Goal: Information Seeking & Learning: Learn about a topic

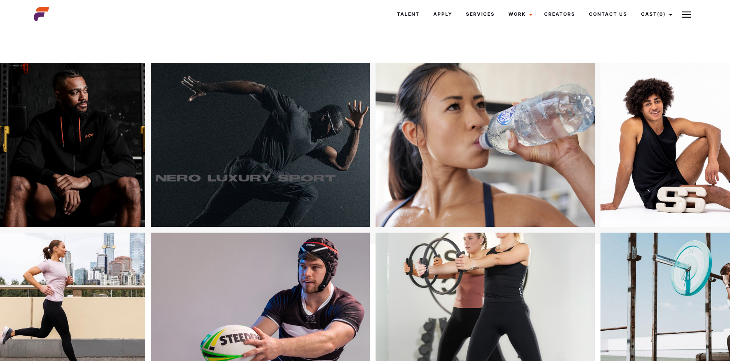
scroll to position [38, 0]
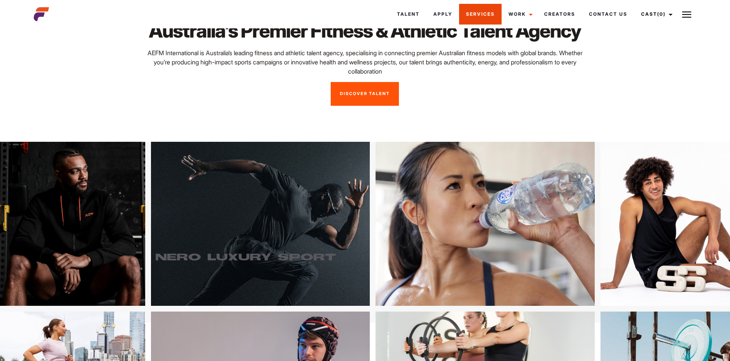
click at [464, 8] on link "Services" at bounding box center [480, 14] width 43 height 21
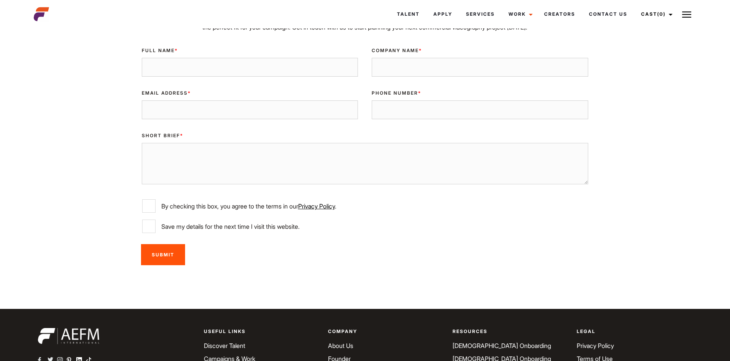
scroll to position [2493, 0]
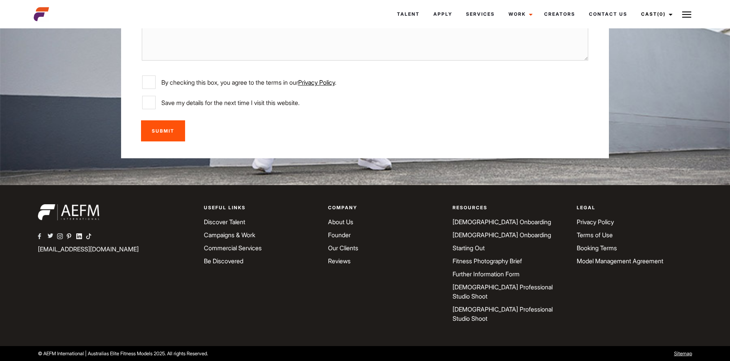
click at [491, 226] on link "[DEMOGRAPHIC_DATA] Onboarding" at bounding box center [501, 222] width 98 height 8
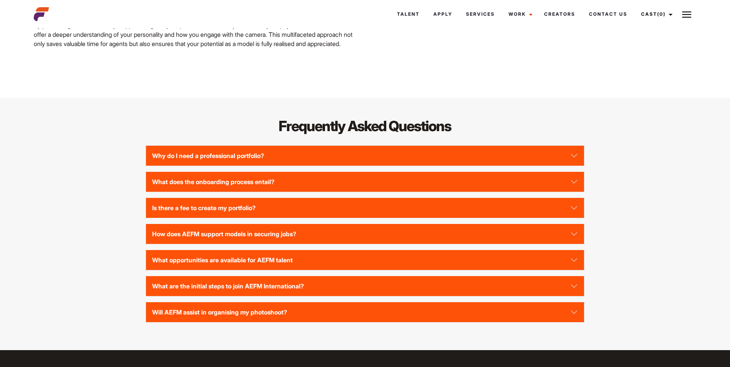
scroll to position [1647, 0]
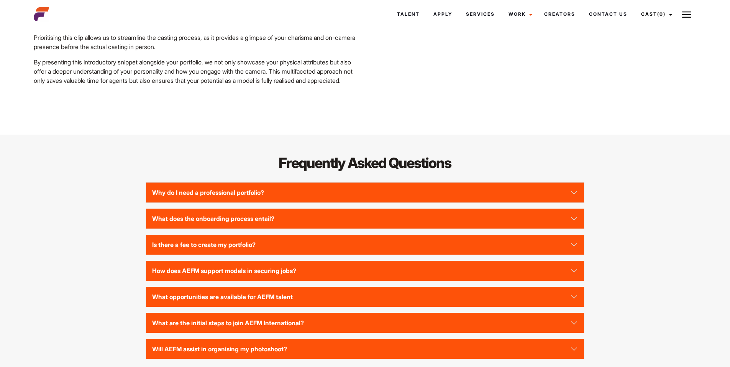
drag, startPoint x: 179, startPoint y: 109, endPoint x: 188, endPoint y: 109, distance: 9.2
click at [185, 85] on p "By presenting this introductory snippet alongside your portfolio, we not only s…" at bounding box center [197, 71] width 326 height 28
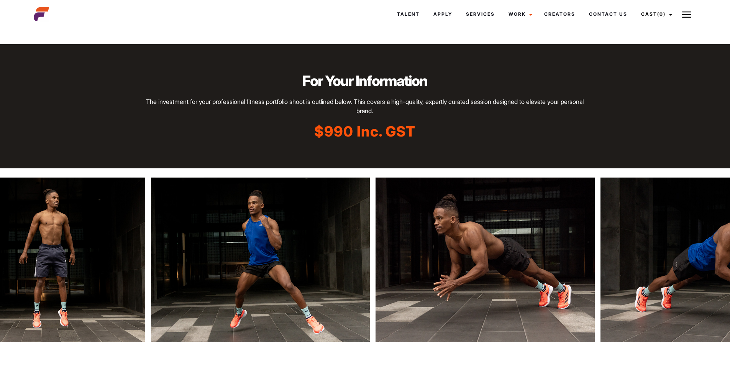
scroll to position [1123, 0]
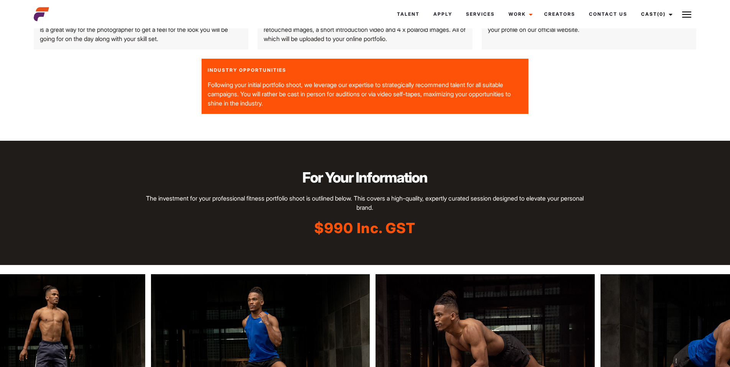
click at [413, 304] on img at bounding box center [522, 356] width 219 height 164
click at [529, 187] on h2 "For Your Information" at bounding box center [365, 177] width 438 height 20
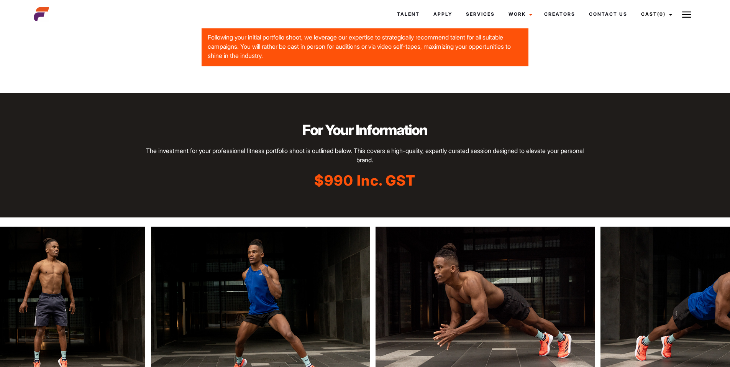
scroll to position [1238, 0]
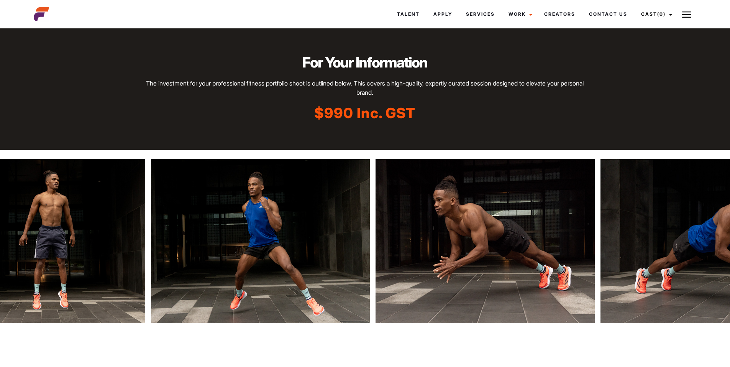
click at [475, 150] on div "For Your Information The investment for your professional fitness portfolio sho…" at bounding box center [365, 88] width 730 height 124
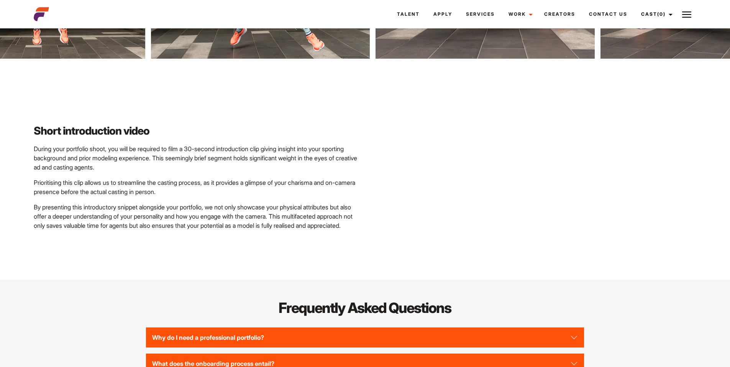
scroll to position [1506, 0]
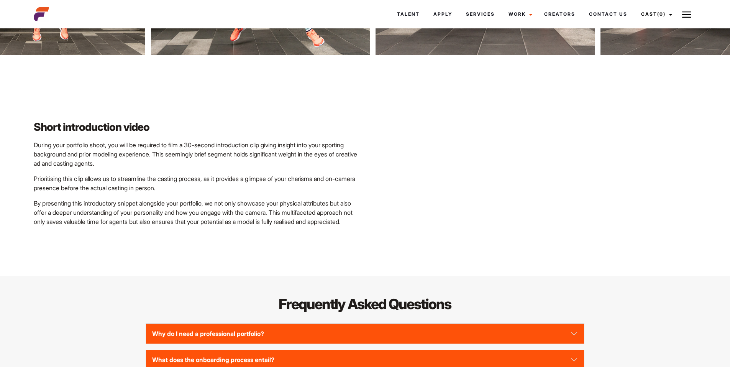
click at [257, 168] on p "During your portfolio shoot, you will be required to film a 30-second introduct…" at bounding box center [197, 154] width 326 height 28
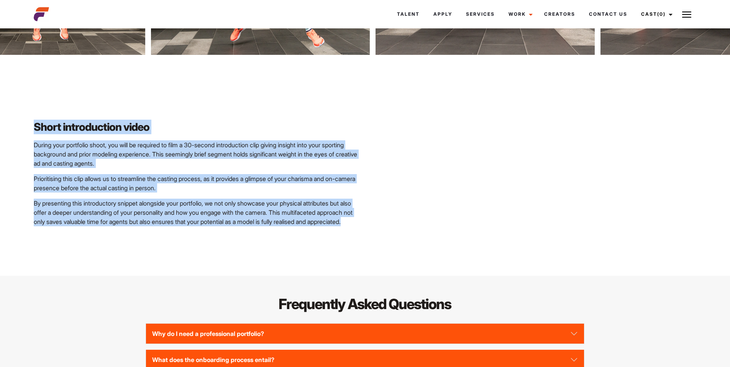
drag, startPoint x: 83, startPoint y: 256, endPoint x: 33, endPoint y: 155, distance: 112.6
click at [33, 155] on div "Short introduction video During your portfolio shoot, you will be required to f…" at bounding box center [197, 165] width 336 height 122
click at [147, 136] on div "Short introduction video During your portfolio shoot, you will be required to f…" at bounding box center [197, 165] width 336 height 122
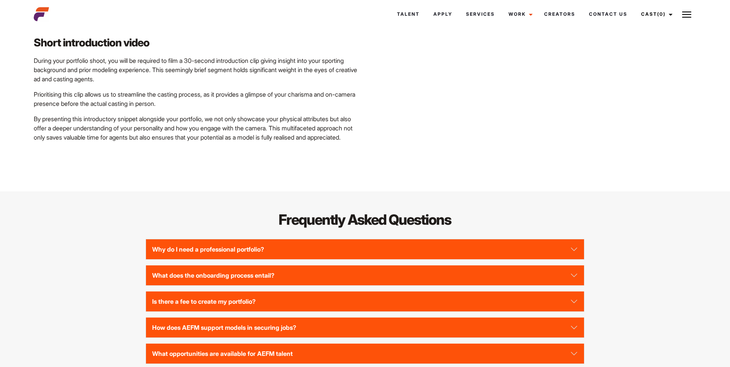
scroll to position [1545, 0]
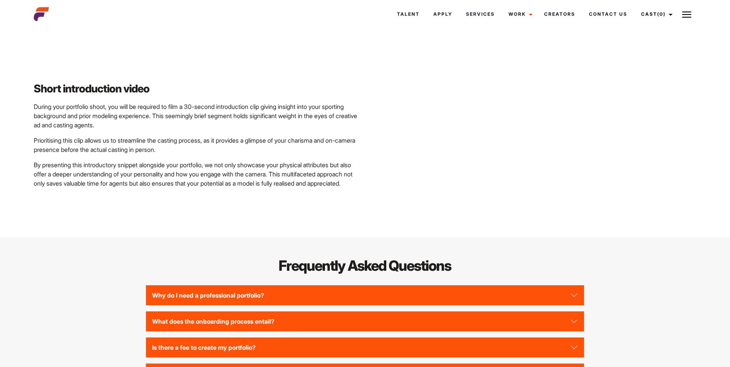
click at [571, 275] on h2 "Frequently Asked Questions" at bounding box center [365, 266] width 438 height 20
click at [253, 188] on p "By presenting this introductory snippet alongside your portfolio, we not only s…" at bounding box center [197, 174] width 326 height 28
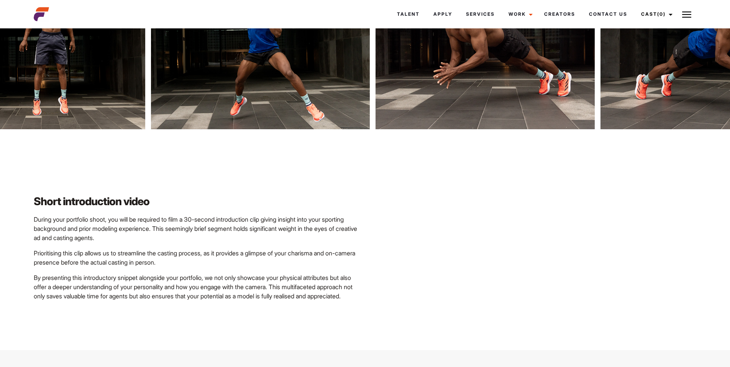
scroll to position [1430, 0]
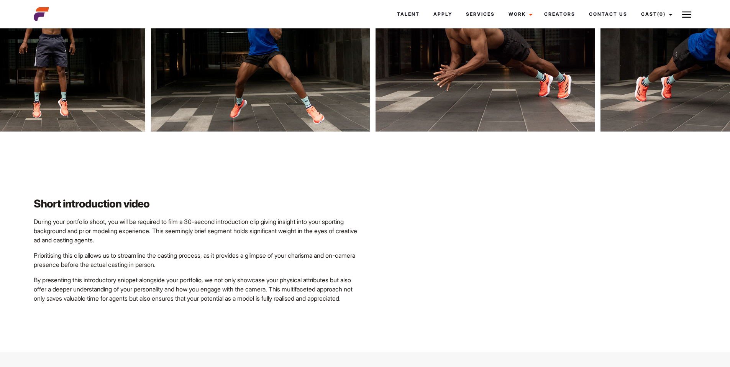
click at [226, 211] on h3 "Short introduction video" at bounding box center [197, 203] width 326 height 15
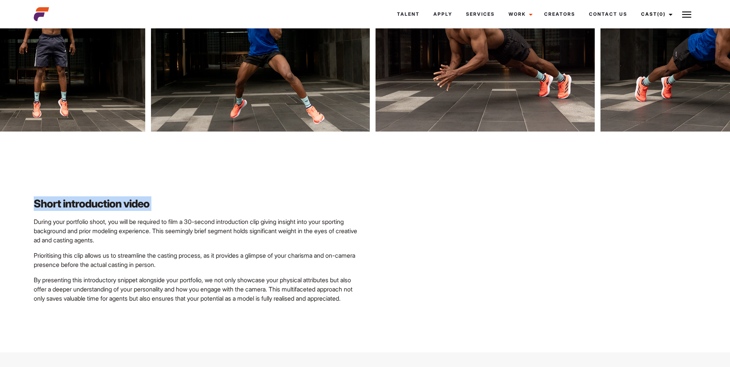
click at [226, 211] on h3 "Short introduction video" at bounding box center [197, 203] width 326 height 15
click at [218, 210] on div "Short introduction video During your portfolio shoot, you will be required to f…" at bounding box center [197, 242] width 336 height 122
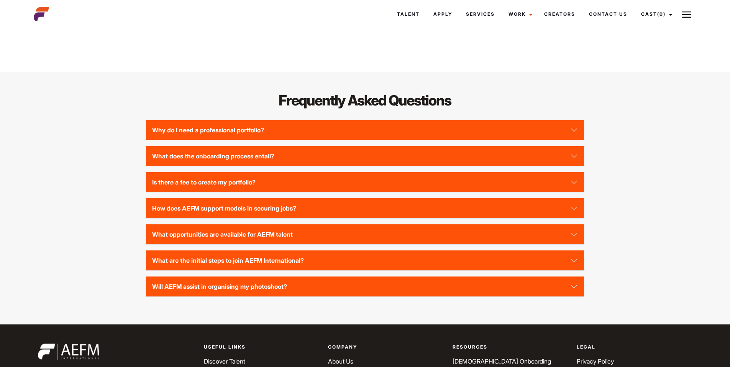
scroll to position [1736, 0]
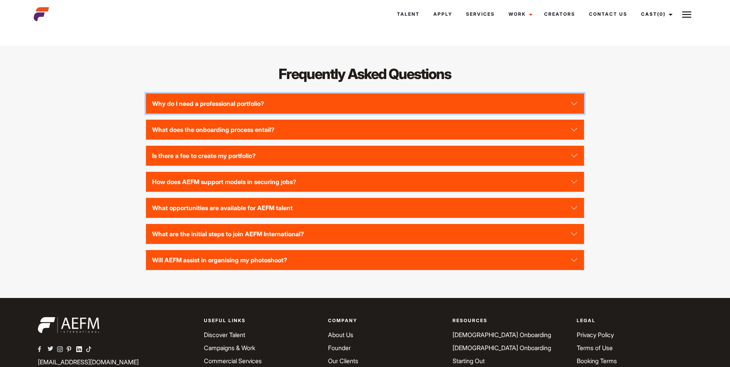
click at [205, 113] on button "Why do I need a professional portfolio?" at bounding box center [364, 103] width 437 height 20
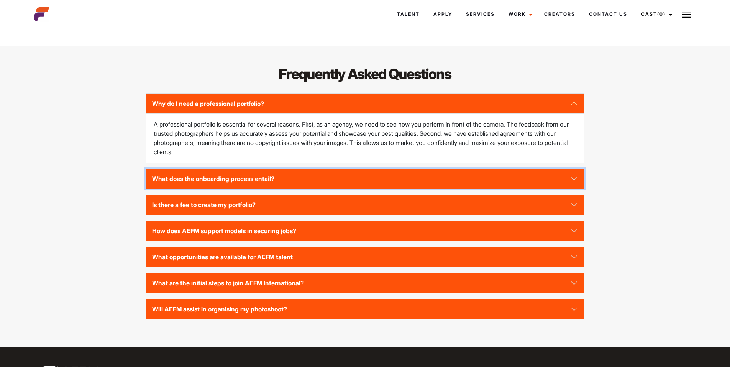
click at [305, 188] on button "What does the onboarding process entail?" at bounding box center [364, 179] width 437 height 20
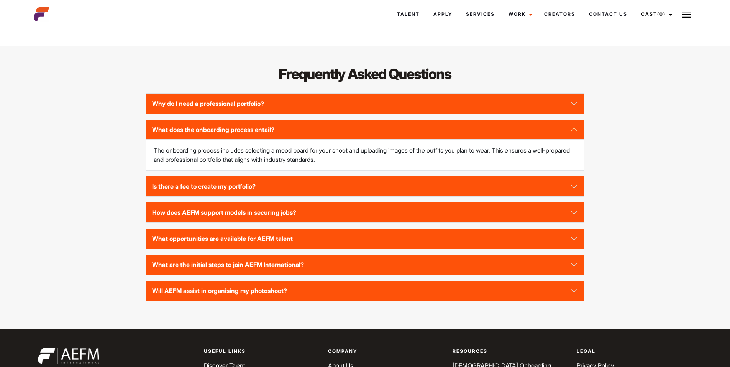
click at [92, 179] on div "Frequently Asked Questions Why do I need a professional portfolio? A profession…" at bounding box center [365, 187] width 672 height 246
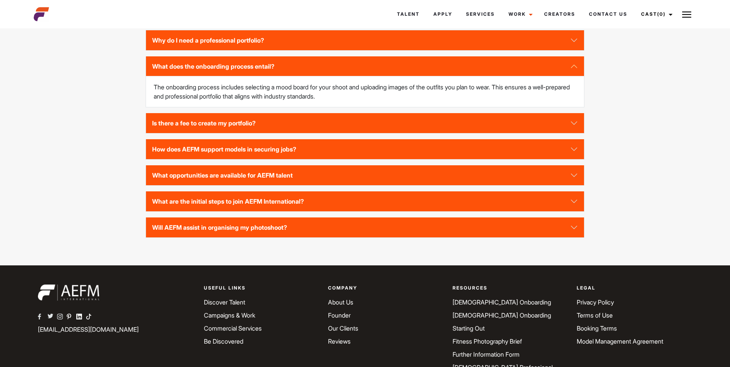
scroll to position [1813, 0]
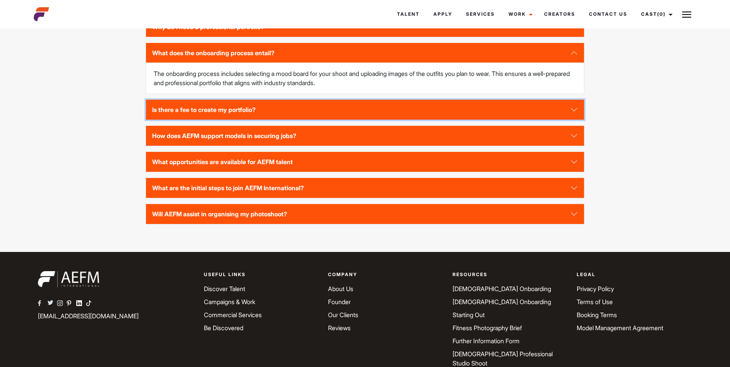
click at [170, 120] on button "Is there a fee to create my portfolio?" at bounding box center [364, 110] width 437 height 20
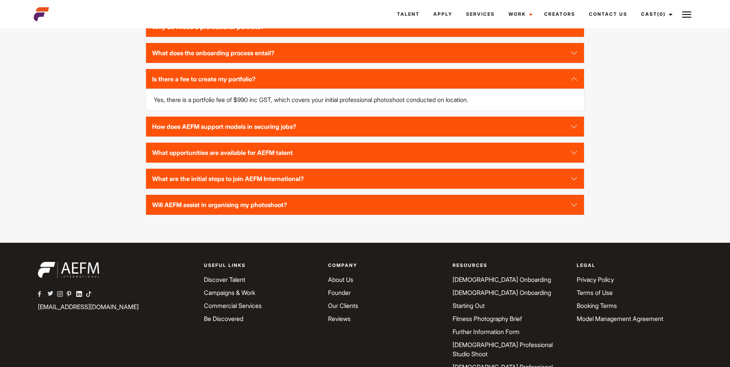
click at [129, 134] on div "Frequently Asked Questions Why do I need a professional portfolio? A profession…" at bounding box center [365, 105] width 672 height 237
click at [217, 136] on button "How does AEFM support models in securing jobs?" at bounding box center [364, 126] width 437 height 20
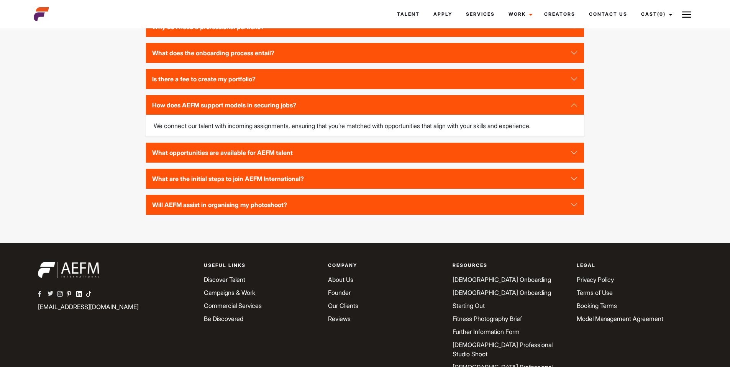
click at [120, 142] on div "Frequently Asked Questions Why do I need a professional portfolio? A profession…" at bounding box center [365, 105] width 672 height 237
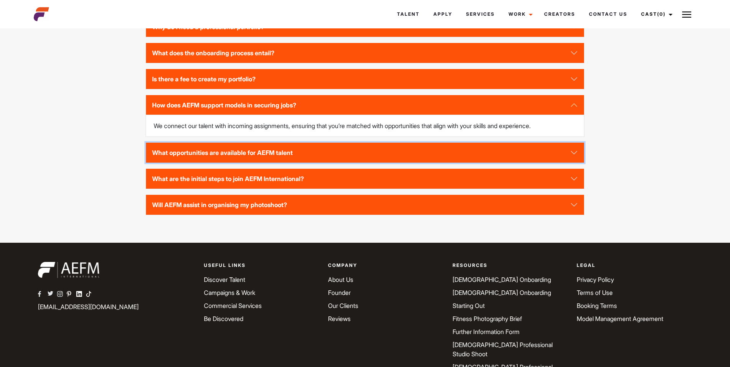
click at [216, 162] on button "What opportunities are available for AEFM talent" at bounding box center [364, 153] width 437 height 20
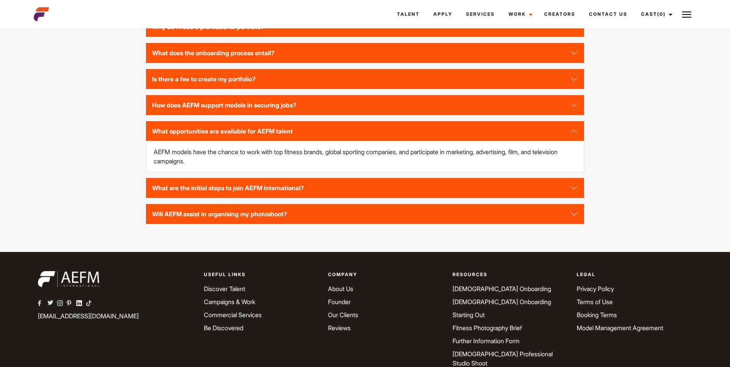
click at [130, 169] on div "Frequently Asked Questions Why do I need a professional portfolio? A profession…" at bounding box center [365, 110] width 672 height 246
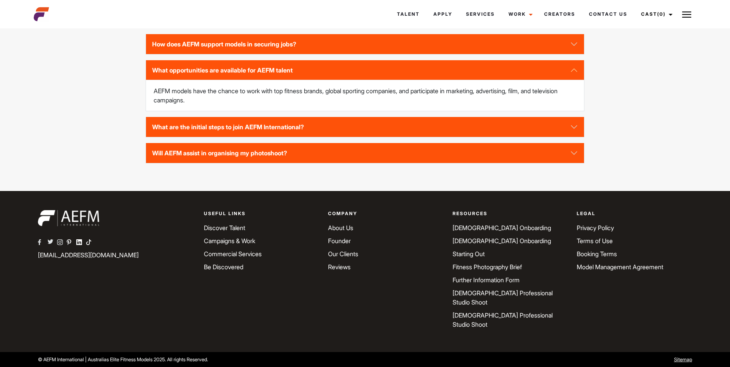
scroll to position [1883, 0]
click at [184, 137] on button "What are the initial steps to join AEFM International?" at bounding box center [364, 127] width 437 height 20
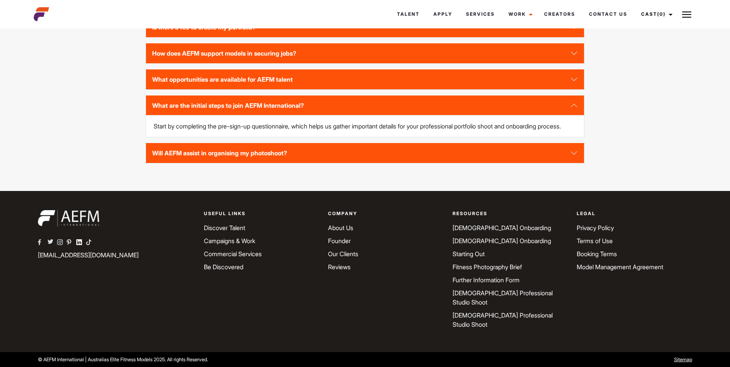
click at [99, 140] on div "Frequently Asked Questions Why do I need a professional portfolio? A profession…" at bounding box center [365, 54] width 672 height 237
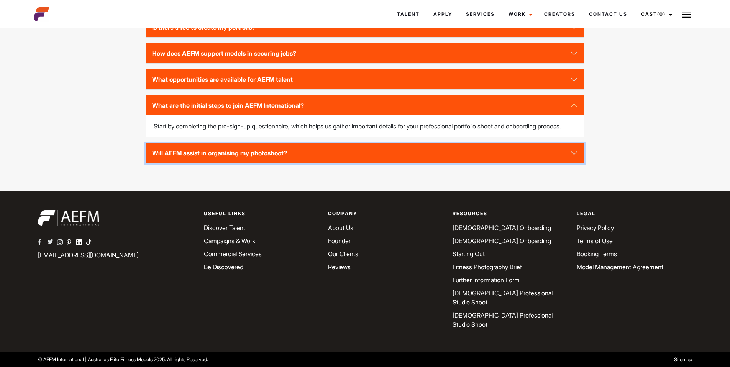
click at [242, 163] on button "Will AEFM assist in organising my photoshoot?" at bounding box center [364, 153] width 437 height 20
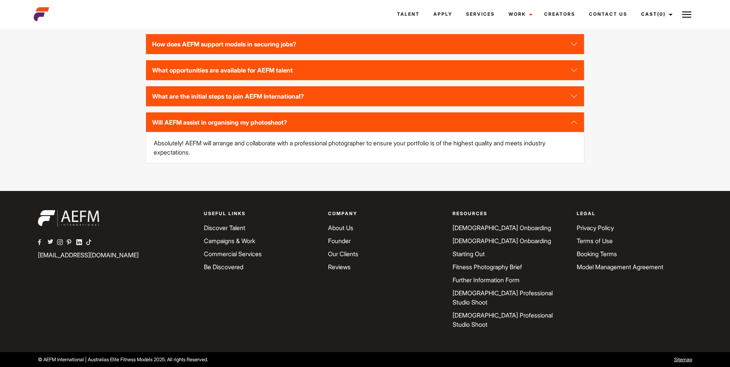
click at [139, 157] on div "Frequently Asked Questions Why do I need a professional portfolio? A profession…" at bounding box center [365, 49] width 672 height 246
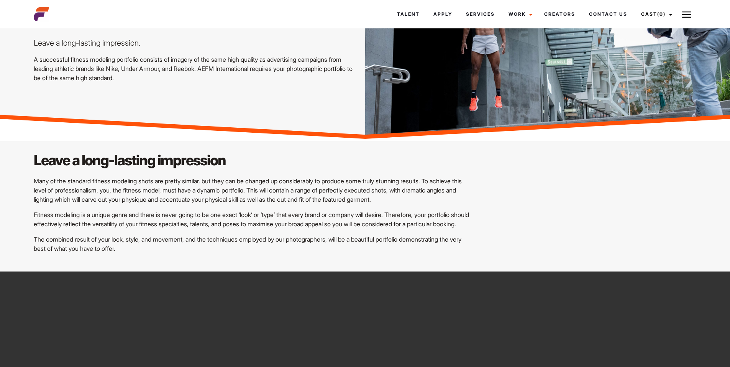
scroll to position [0, 0]
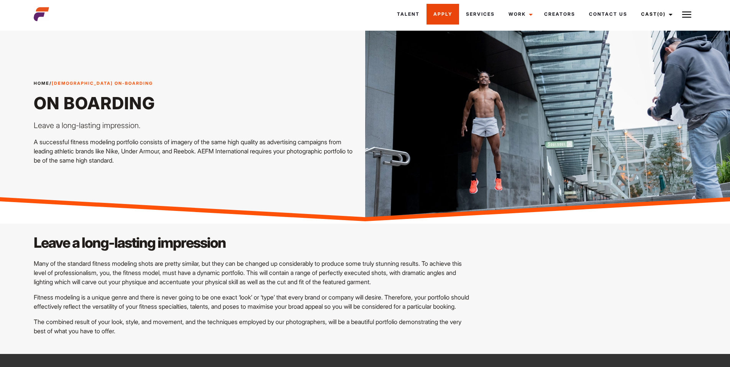
click at [447, 20] on link "Apply" at bounding box center [442, 14] width 33 height 21
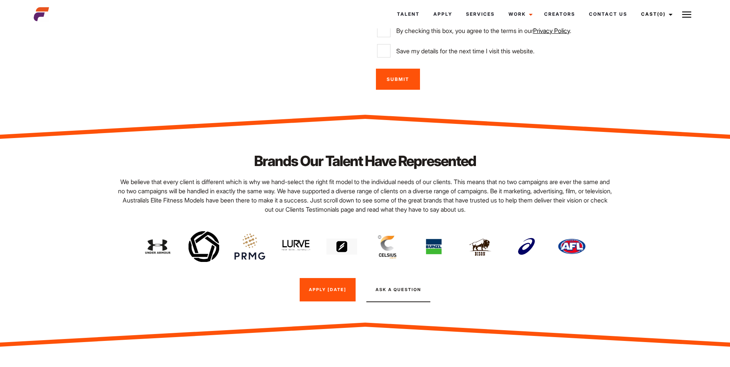
scroll to position [651, 0]
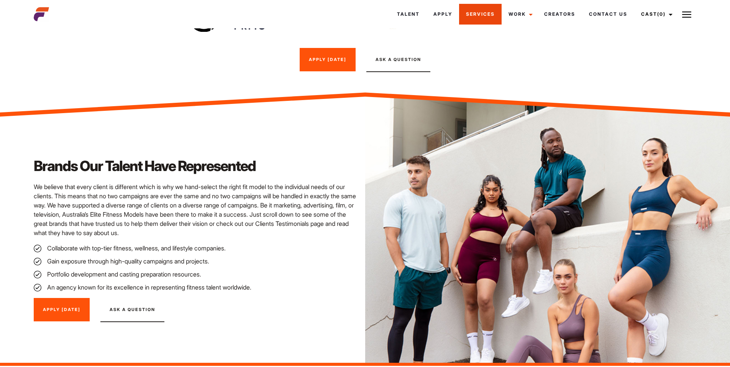
click at [484, 17] on link "Services" at bounding box center [480, 14] width 43 height 21
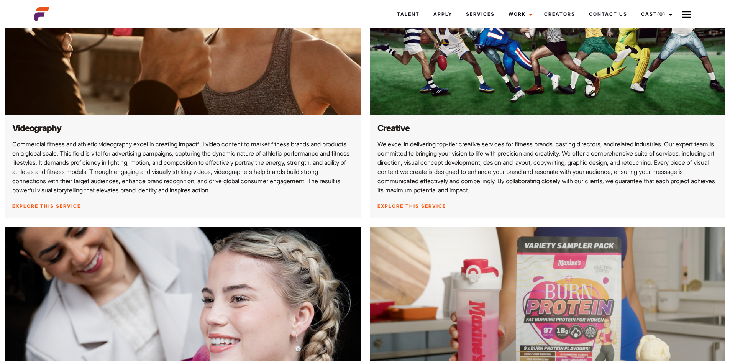
scroll to position [306, 0]
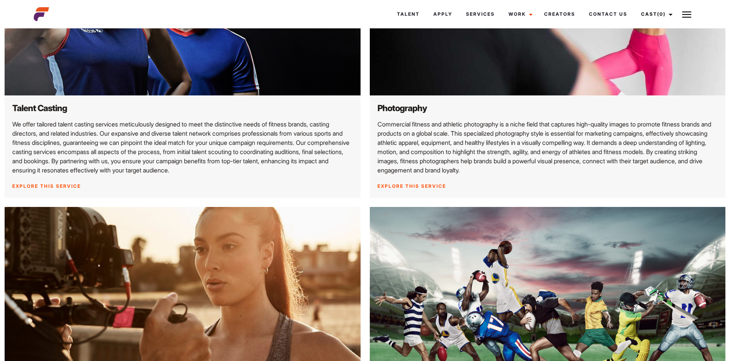
click at [414, 187] on link "Explore this service" at bounding box center [411, 186] width 69 height 6
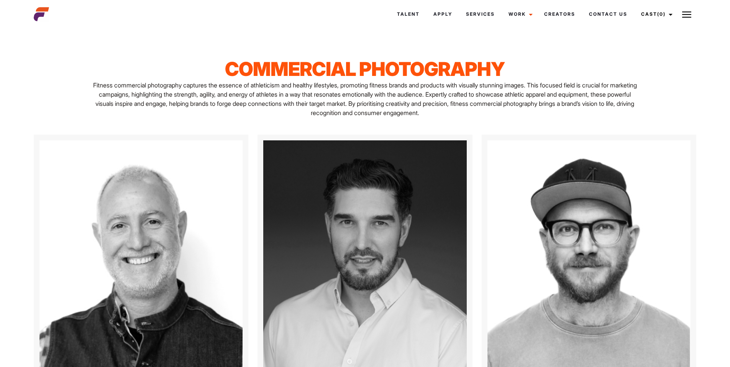
click at [445, 116] on p "Fitness commercial photography captures the essence of athleticism and healthy …" at bounding box center [365, 98] width 550 height 37
click at [470, 14] on link "Services" at bounding box center [480, 14] width 43 height 21
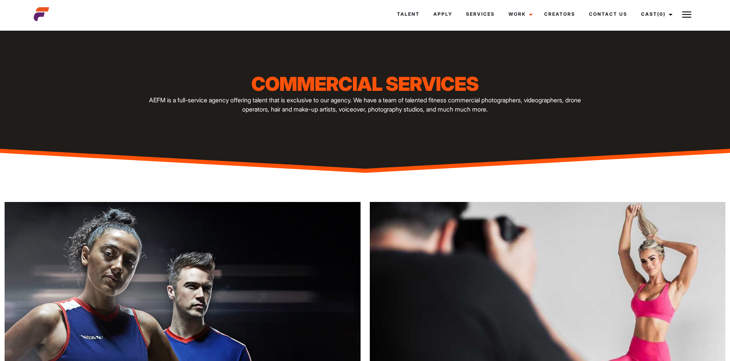
scroll to position [230, 0]
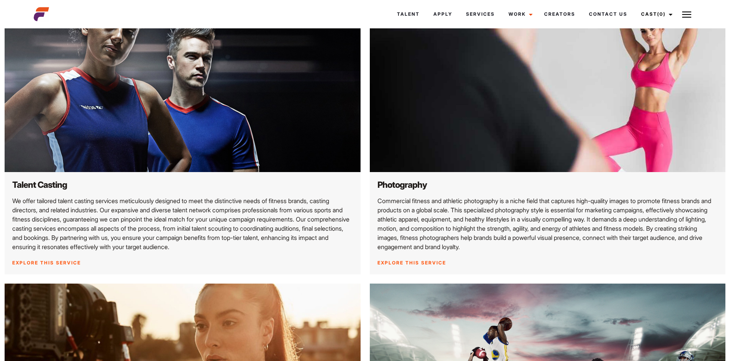
click at [409, 179] on div "Photography Commercial fitness and athletic photography is a niche field that c…" at bounding box center [548, 223] width 356 height 102
click at [408, 188] on h2 "Photography" at bounding box center [547, 185] width 341 height 10
click at [416, 263] on link "Explore this service" at bounding box center [411, 263] width 69 height 6
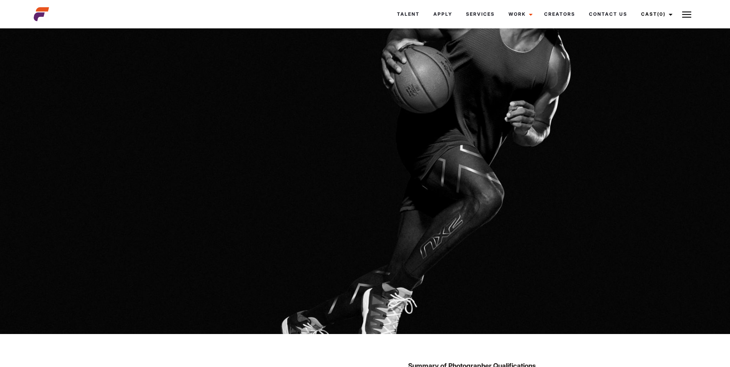
scroll to position [447, 0]
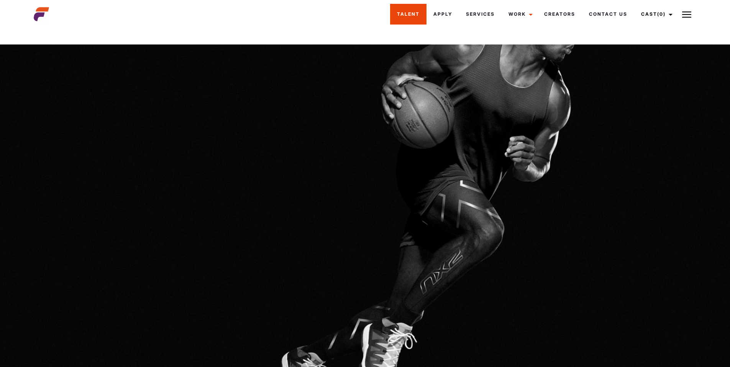
click at [411, 18] on link "Talent" at bounding box center [408, 14] width 36 height 21
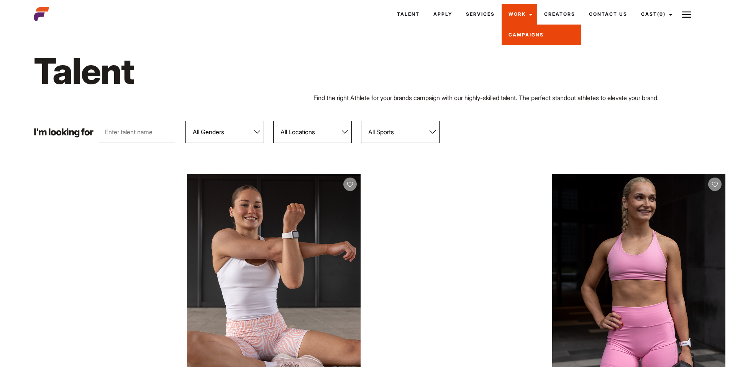
click at [518, 32] on link "Campaigns" at bounding box center [541, 35] width 80 height 21
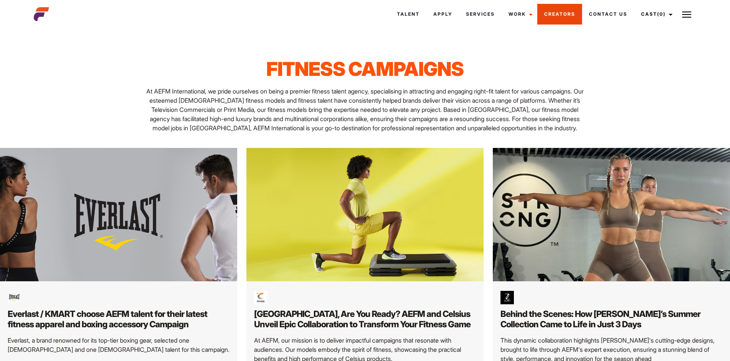
click at [559, 10] on link "Creators" at bounding box center [559, 14] width 45 height 21
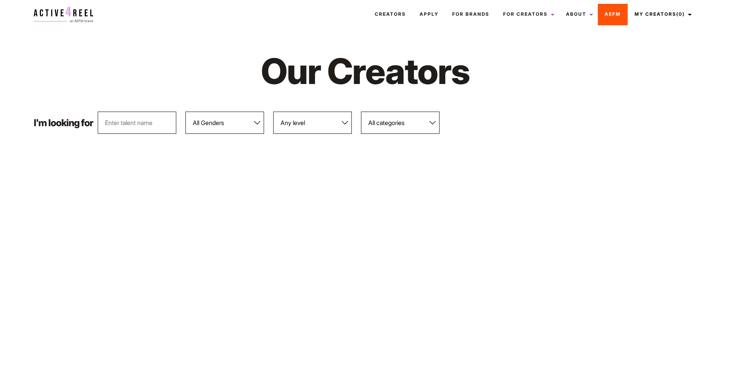
click at [619, 20] on link "AEFM" at bounding box center [613, 14] width 30 height 21
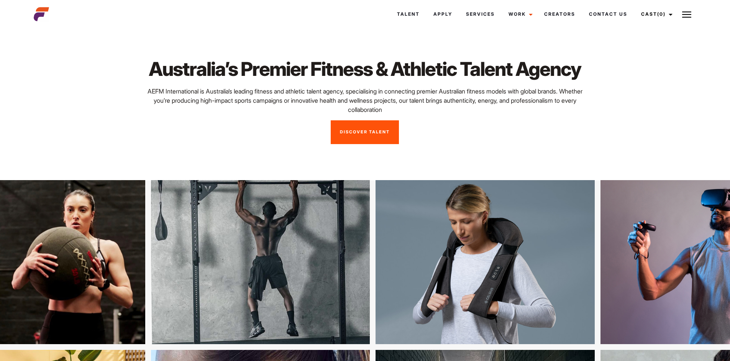
click at [692, 15] on button at bounding box center [686, 14] width 19 height 19
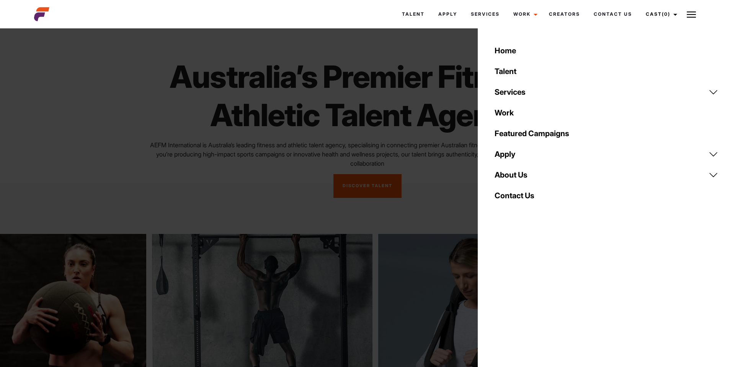
click at [514, 159] on link "Apply" at bounding box center [606, 154] width 233 height 21
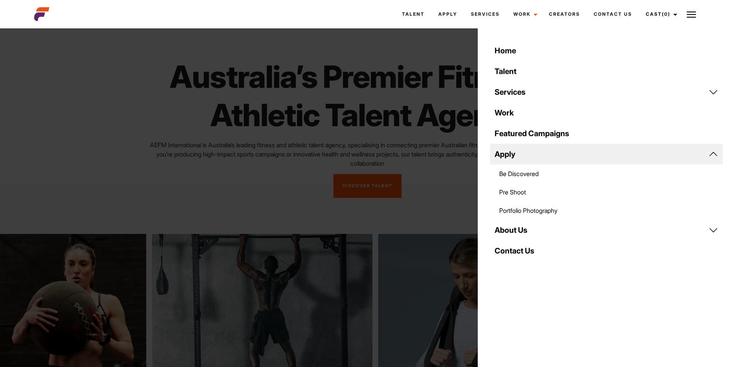
click at [519, 207] on link "Portfolio Photography" at bounding box center [606, 210] width 233 height 18
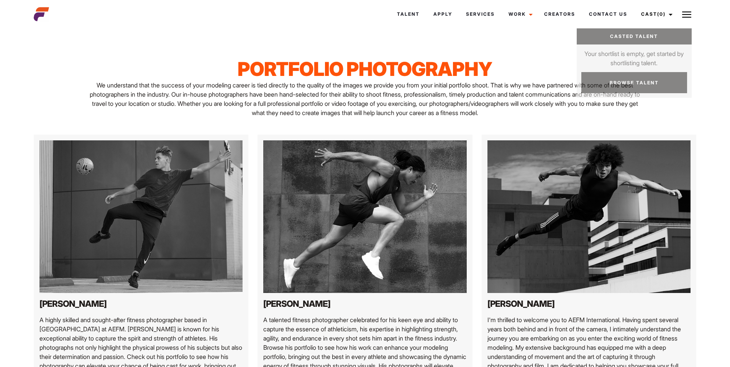
click at [690, 10] on img at bounding box center [686, 14] width 9 height 9
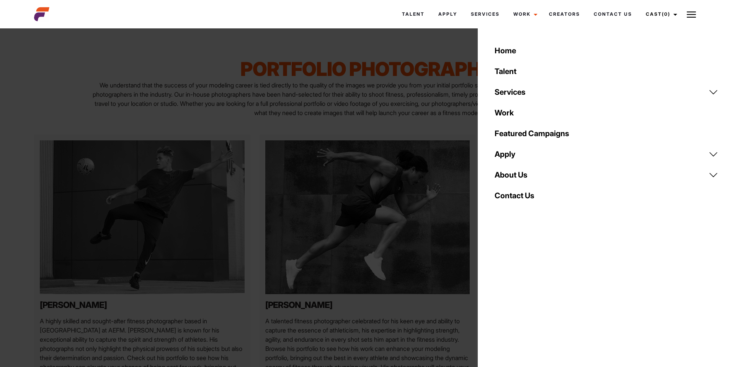
click at [529, 152] on link "Apply" at bounding box center [606, 154] width 233 height 21
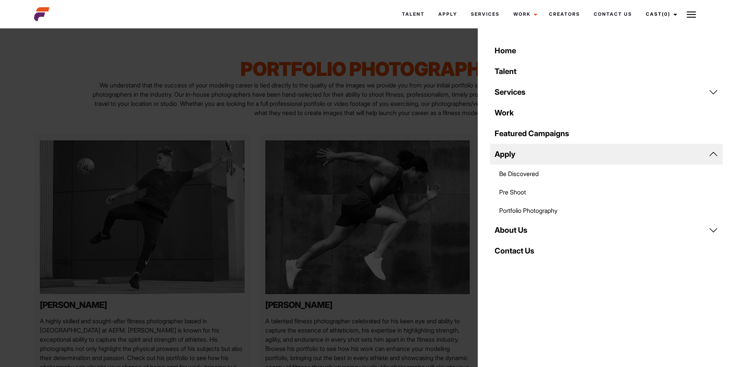
click at [517, 194] on link "Pre Shoot" at bounding box center [606, 192] width 233 height 18
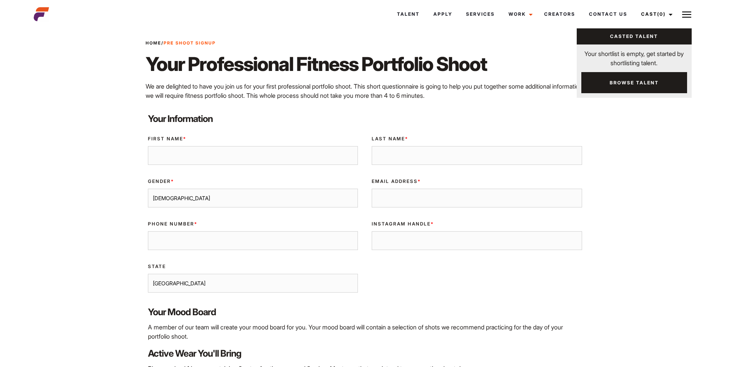
click at [678, 15] on button at bounding box center [686, 14] width 19 height 19
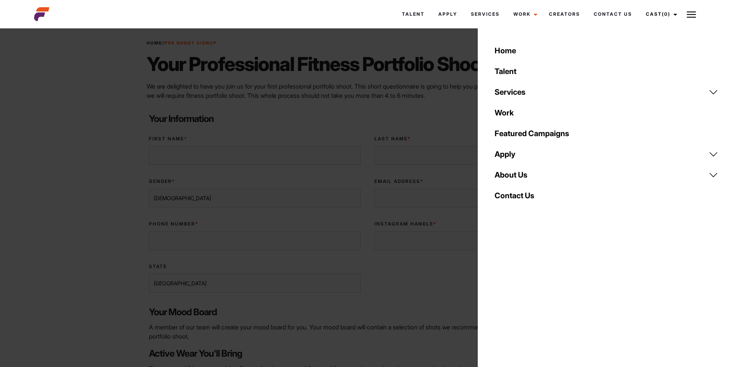
click at [521, 75] on link "Talent" at bounding box center [606, 71] width 233 height 21
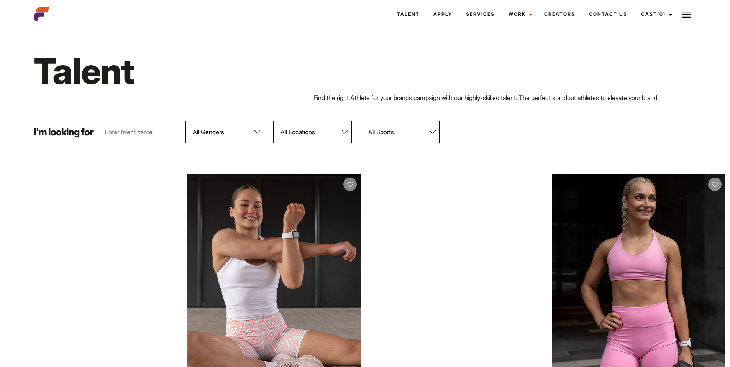
click at [688, 15] on img at bounding box center [686, 14] width 9 height 9
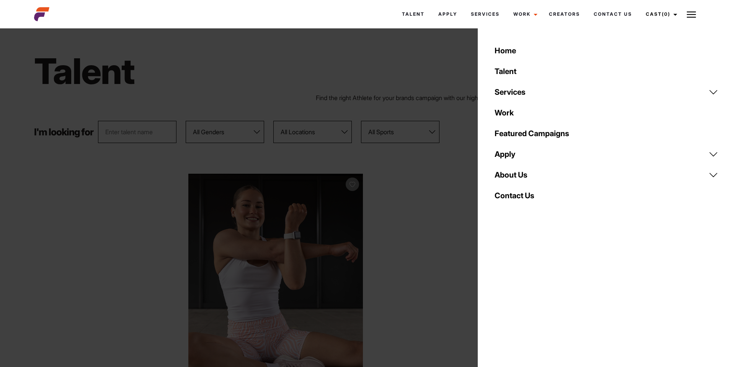
click at [532, 89] on link "Services" at bounding box center [606, 92] width 233 height 21
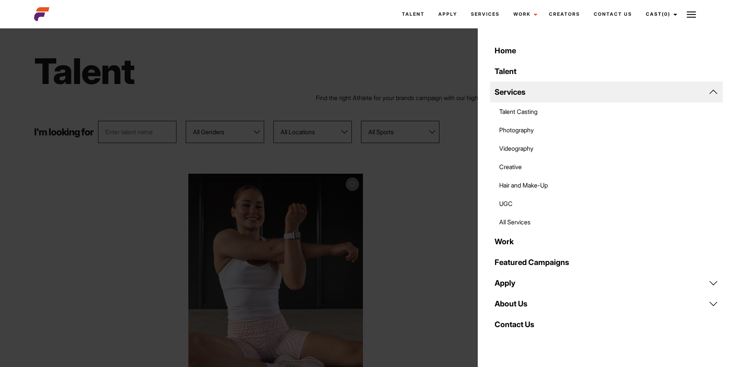
click at [523, 299] on link "About Us" at bounding box center [606, 303] width 233 height 21
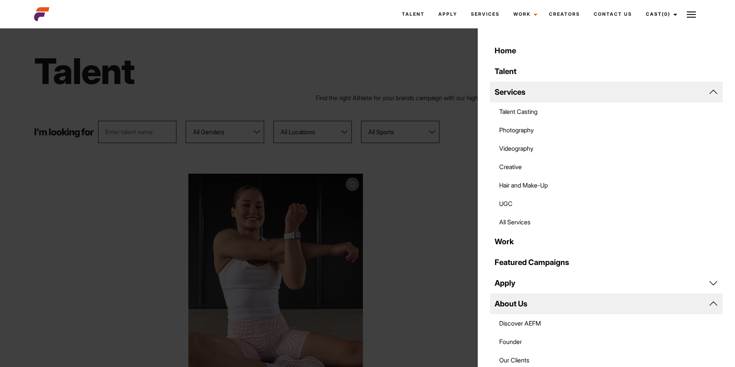
click at [524, 290] on link "Apply" at bounding box center [606, 282] width 233 height 21
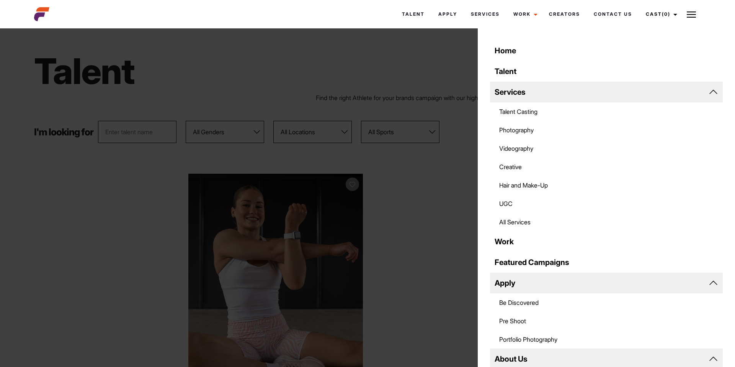
click at [525, 303] on link "Be Discovered" at bounding box center [606, 302] width 233 height 18
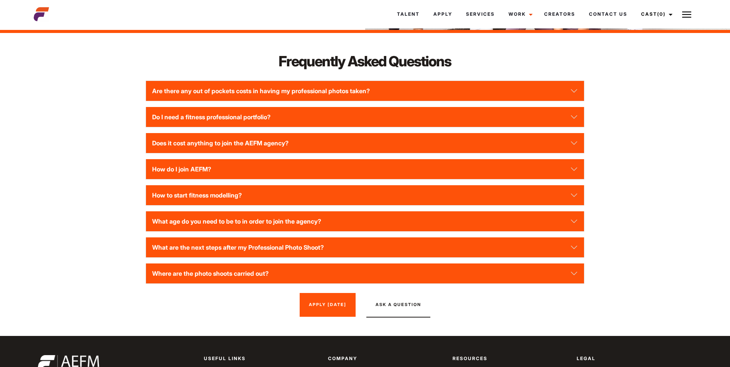
scroll to position [996, 0]
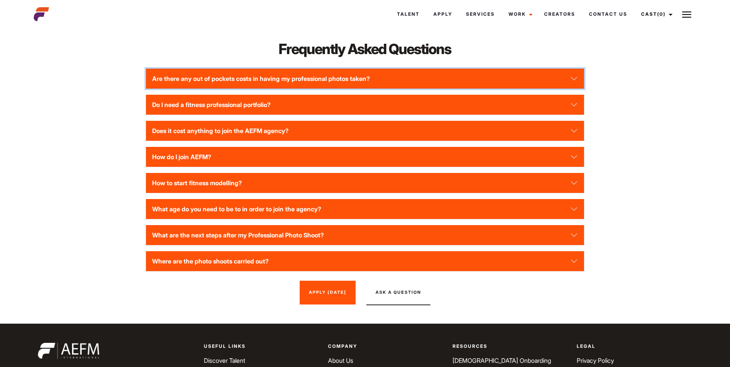
click at [250, 73] on button "Are there any out of pockets costs in having my professional photos taken?" at bounding box center [364, 79] width 437 height 20
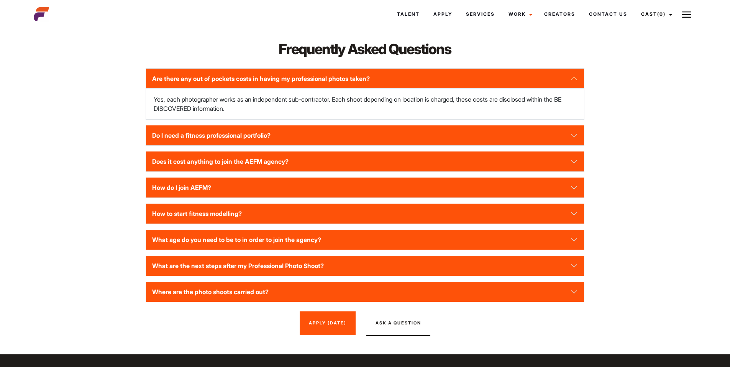
click at [105, 79] on div "Frequently Asked Questions Are there any out of pockets costs in having my prof…" at bounding box center [365, 187] width 672 height 296
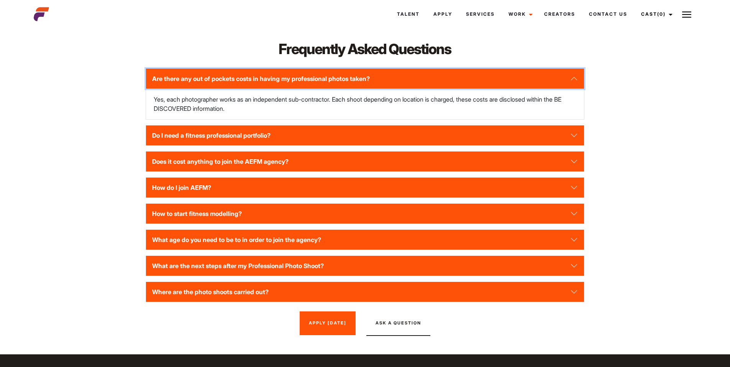
click at [204, 70] on button "Are there any out of pockets costs in having my professional photos taken?" at bounding box center [364, 79] width 437 height 20
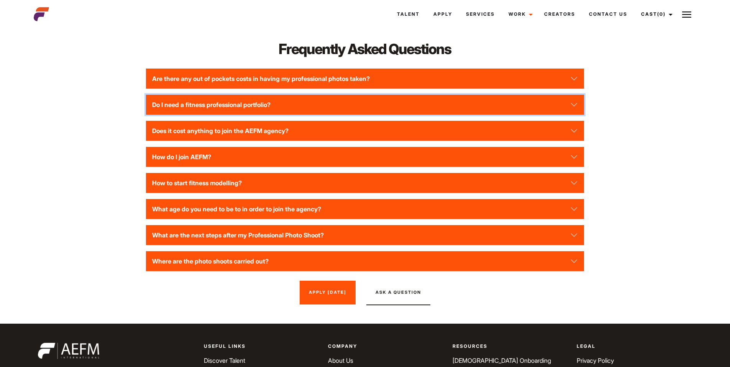
click at [207, 95] on button "Do I need a fitness professional portfolio?" at bounding box center [364, 105] width 437 height 20
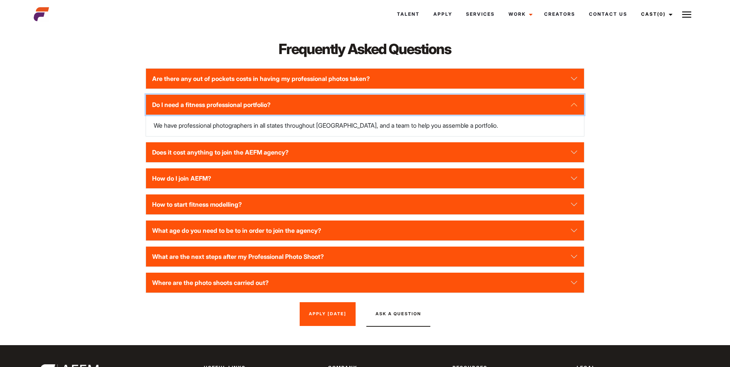
click at [207, 95] on button "Do I need a fitness professional portfolio?" at bounding box center [364, 105] width 437 height 20
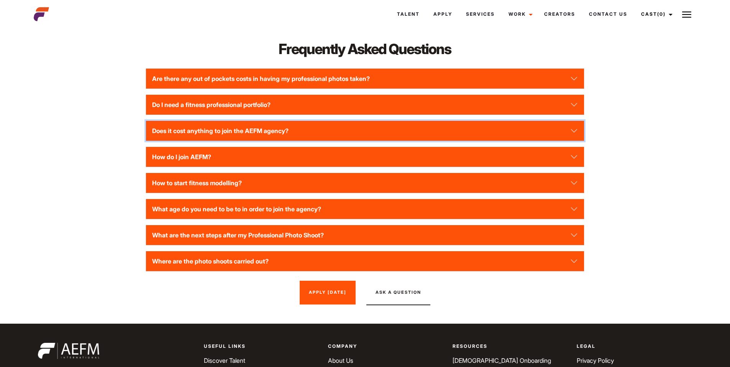
click at [224, 121] on button "Does it cost anything to join the AEFM agency?" at bounding box center [364, 131] width 437 height 20
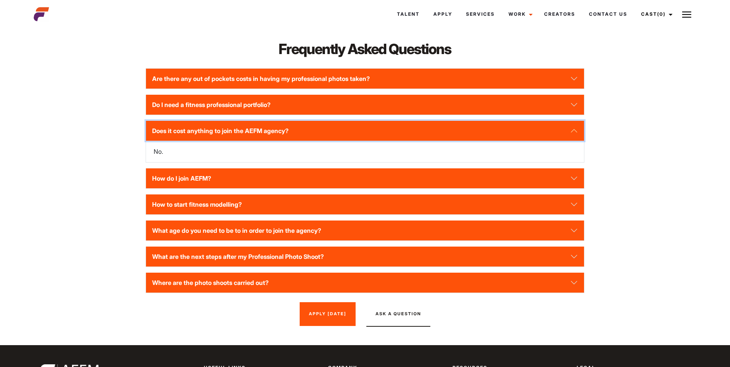
click at [224, 123] on button "Does it cost anything to join the AEFM agency?" at bounding box center [364, 131] width 437 height 20
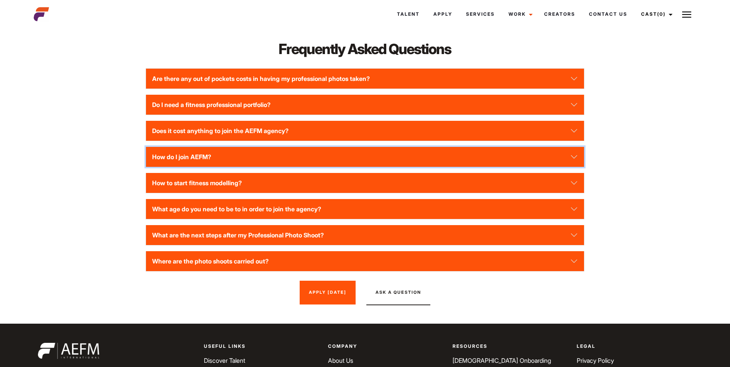
click at [223, 153] on button "How do I join AEFM?" at bounding box center [364, 157] width 437 height 20
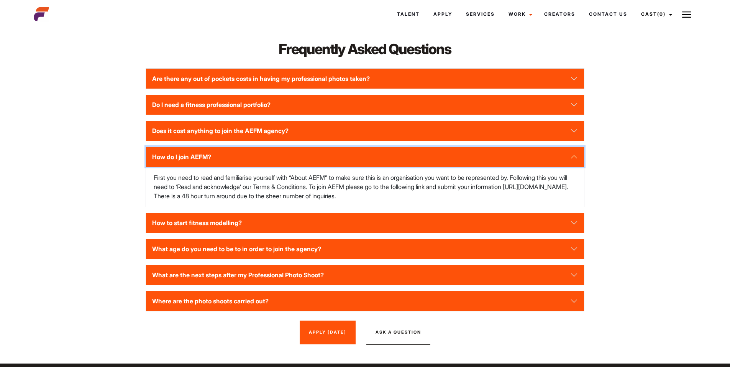
click at [223, 153] on button "How do I join AEFM?" at bounding box center [364, 157] width 437 height 20
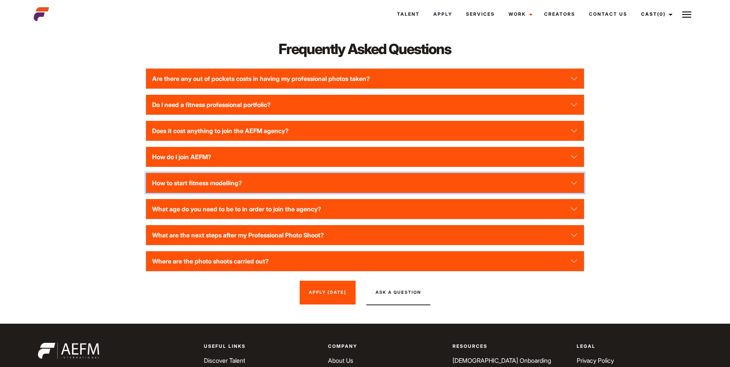
click at [226, 174] on button "How to start fitness modelling?" at bounding box center [364, 183] width 437 height 20
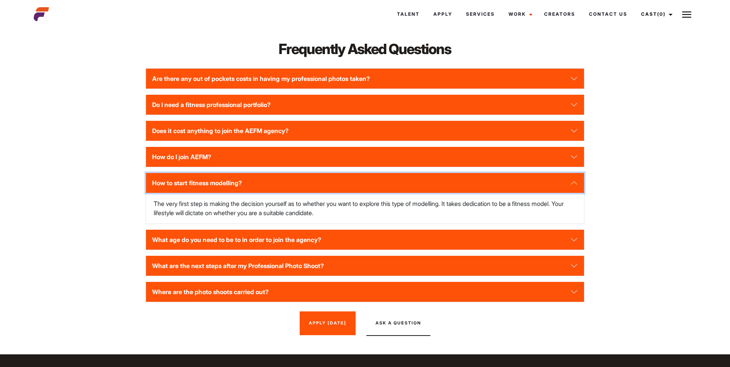
click at [234, 178] on button "How to start fitness modelling?" at bounding box center [364, 183] width 437 height 20
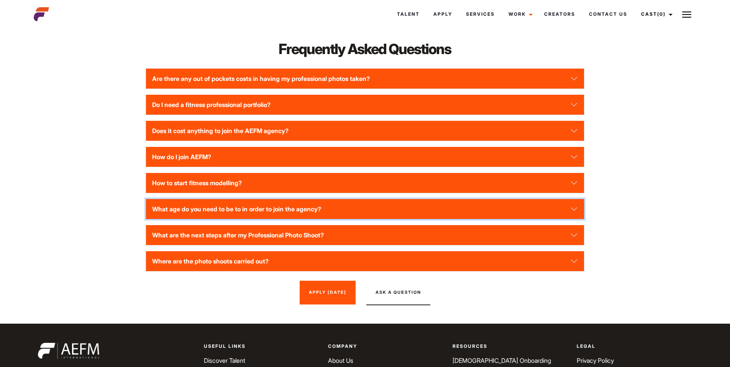
click at [237, 199] on button "What age do you need to be to in order to join the agency?" at bounding box center [364, 209] width 437 height 20
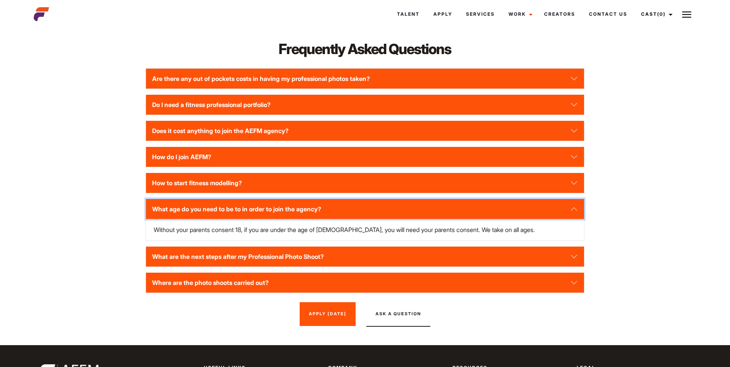
click at [235, 200] on button "What age do you need to be to in order to join the agency?" at bounding box center [364, 209] width 437 height 20
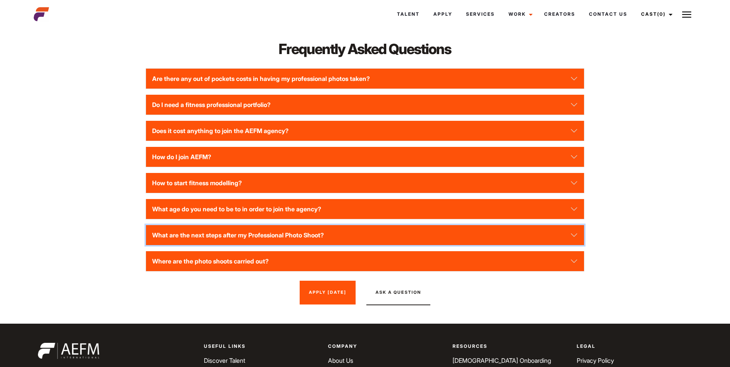
click at [238, 229] on button "What are the next steps after my Professional Photo Shoot?" at bounding box center [364, 235] width 437 height 20
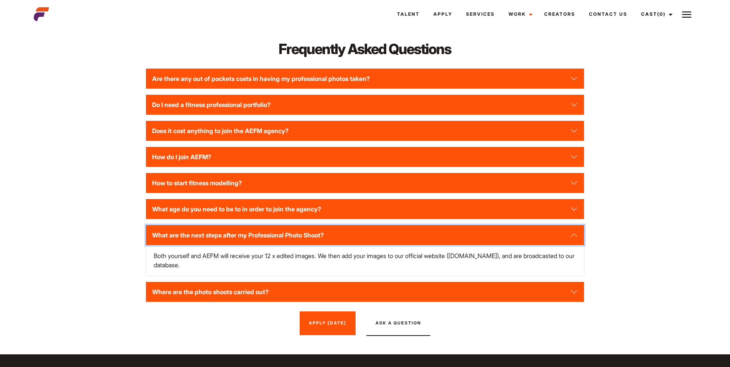
click at [238, 229] on button "What are the next steps after my Professional Photo Shoot?" at bounding box center [364, 235] width 437 height 20
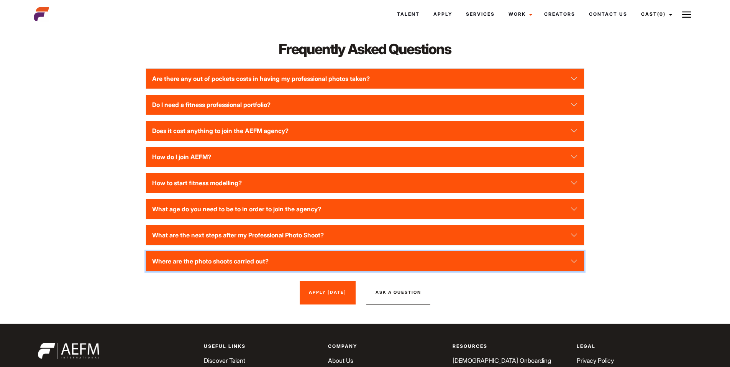
click at [241, 251] on button "Where are the photo shoots carried out?" at bounding box center [364, 261] width 437 height 20
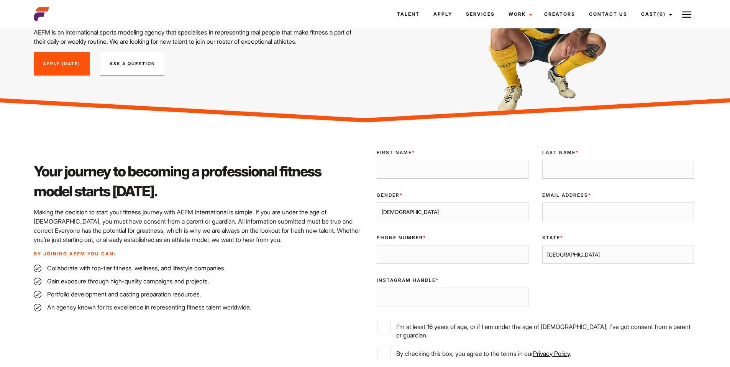
scroll to position [0, 0]
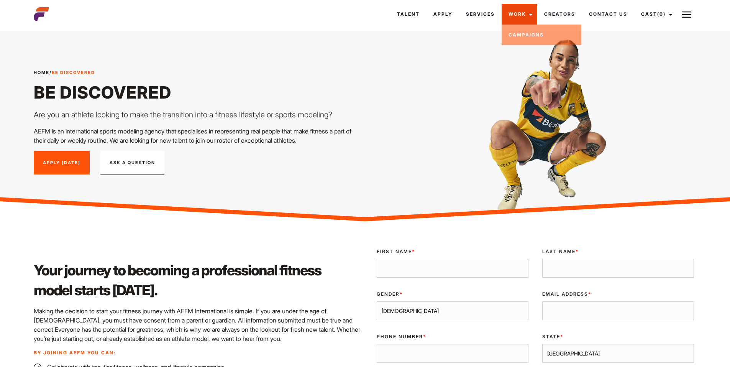
click at [513, 10] on link "Work" at bounding box center [519, 14] width 36 height 21
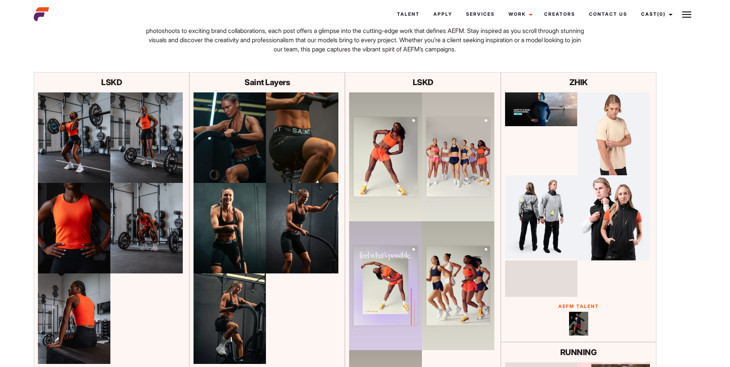
scroll to position [77, 0]
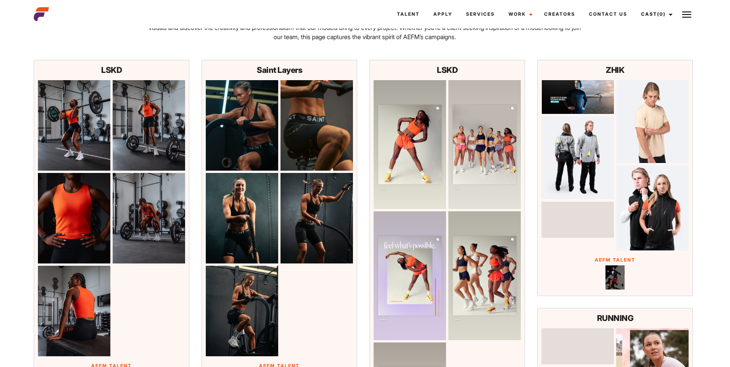
click at [403, 43] on div "Fitness Campaigns Explore the latest highlights from AEFM’s ongoing projects. O…" at bounding box center [365, 7] width 672 height 106
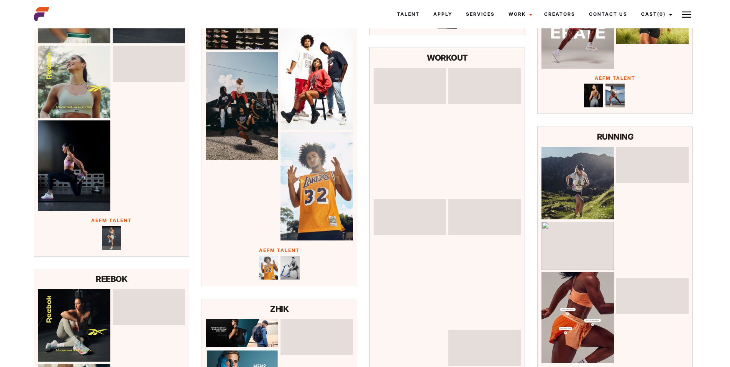
scroll to position [0, 0]
